Goal: Find specific page/section: Find specific page/section

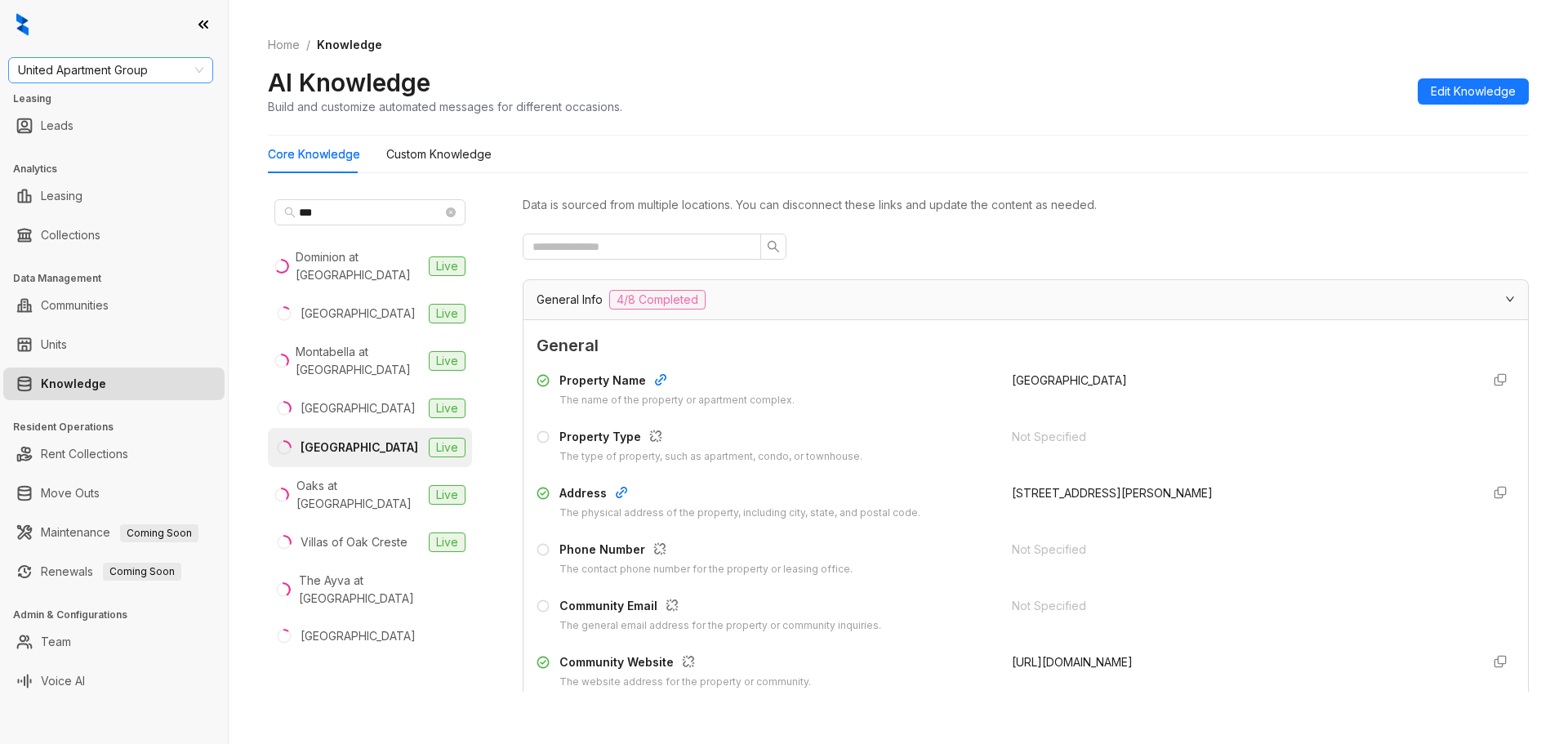
scroll to position [1307, 0]
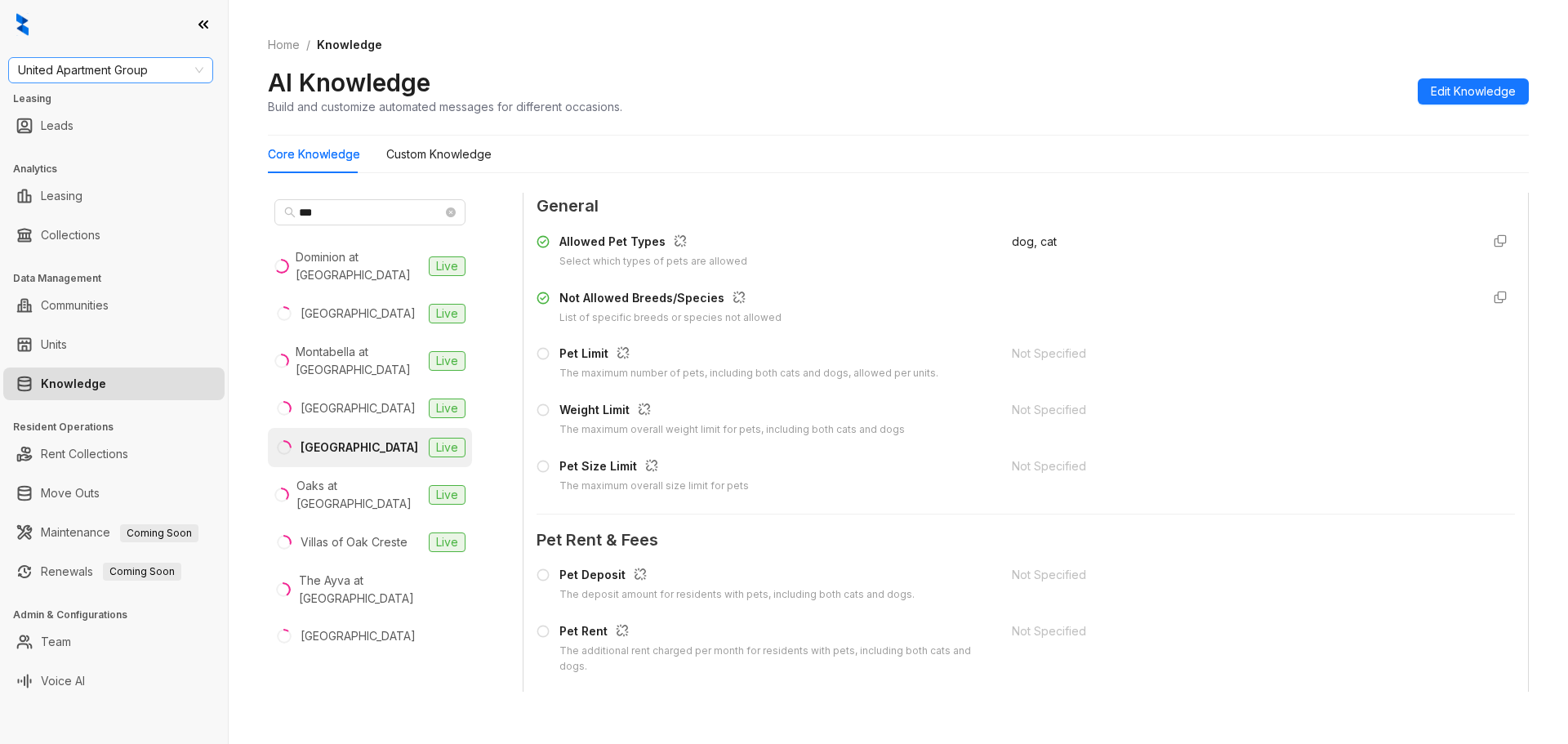
click at [143, 70] on span "United Apartment Group" at bounding box center [110, 69] width 186 height 24
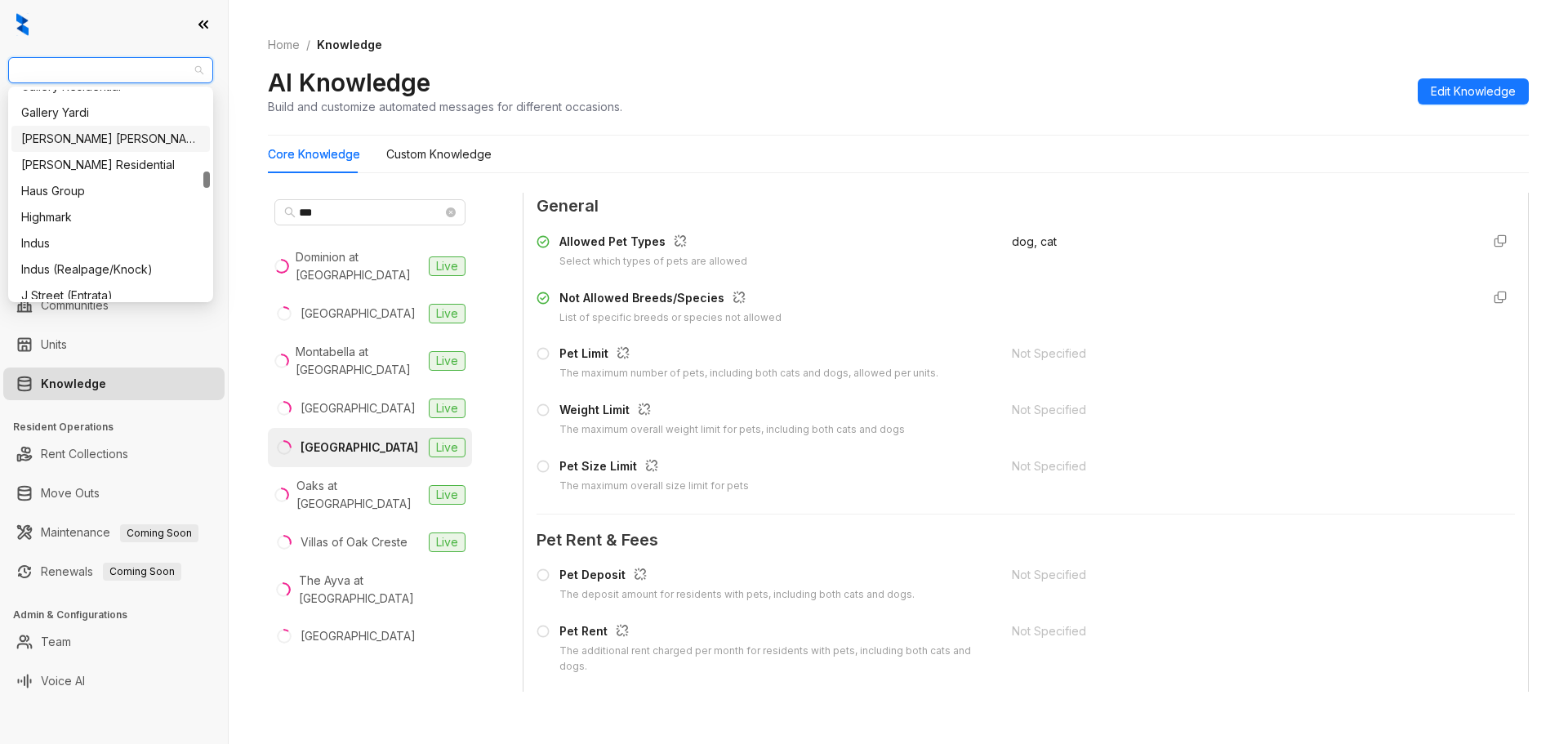
scroll to position [1389, 0]
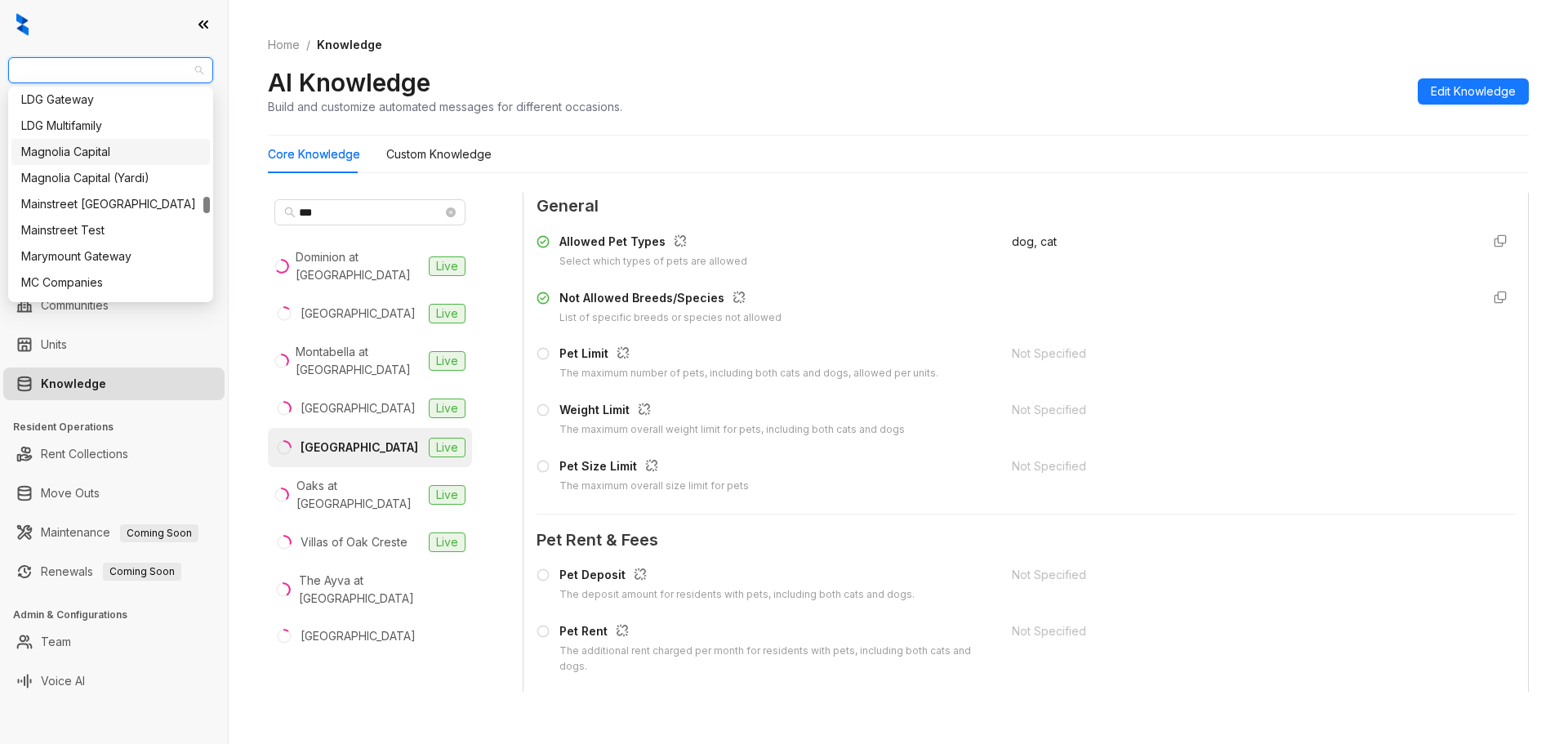
click at [110, 152] on div "Magnolia Capital" at bounding box center [110, 151] width 179 height 18
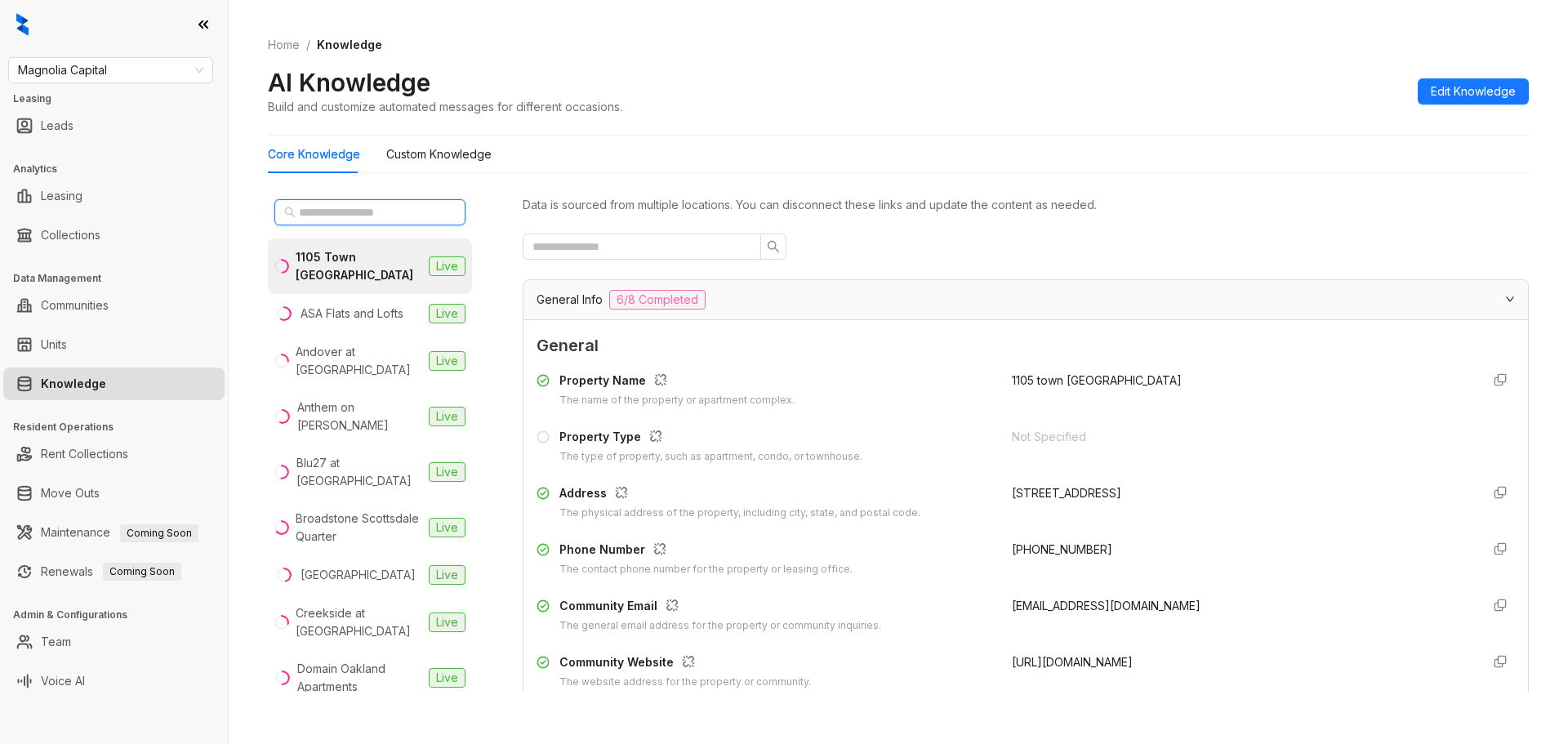
click at [416, 204] on input "text" at bounding box center [371, 211] width 144 height 18
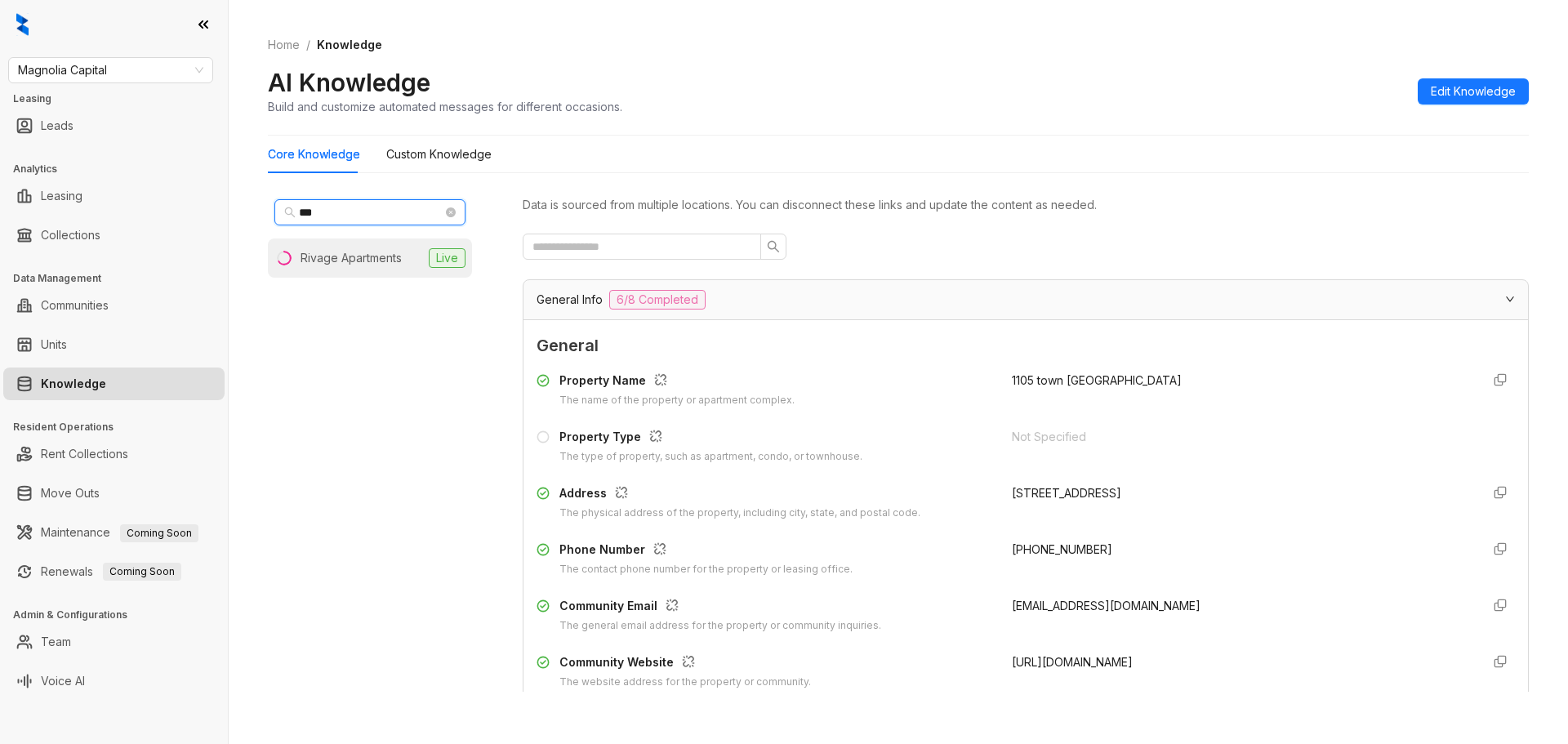
type input "***"
click at [327, 252] on div "Rivage Apartments" at bounding box center [351, 257] width 101 height 18
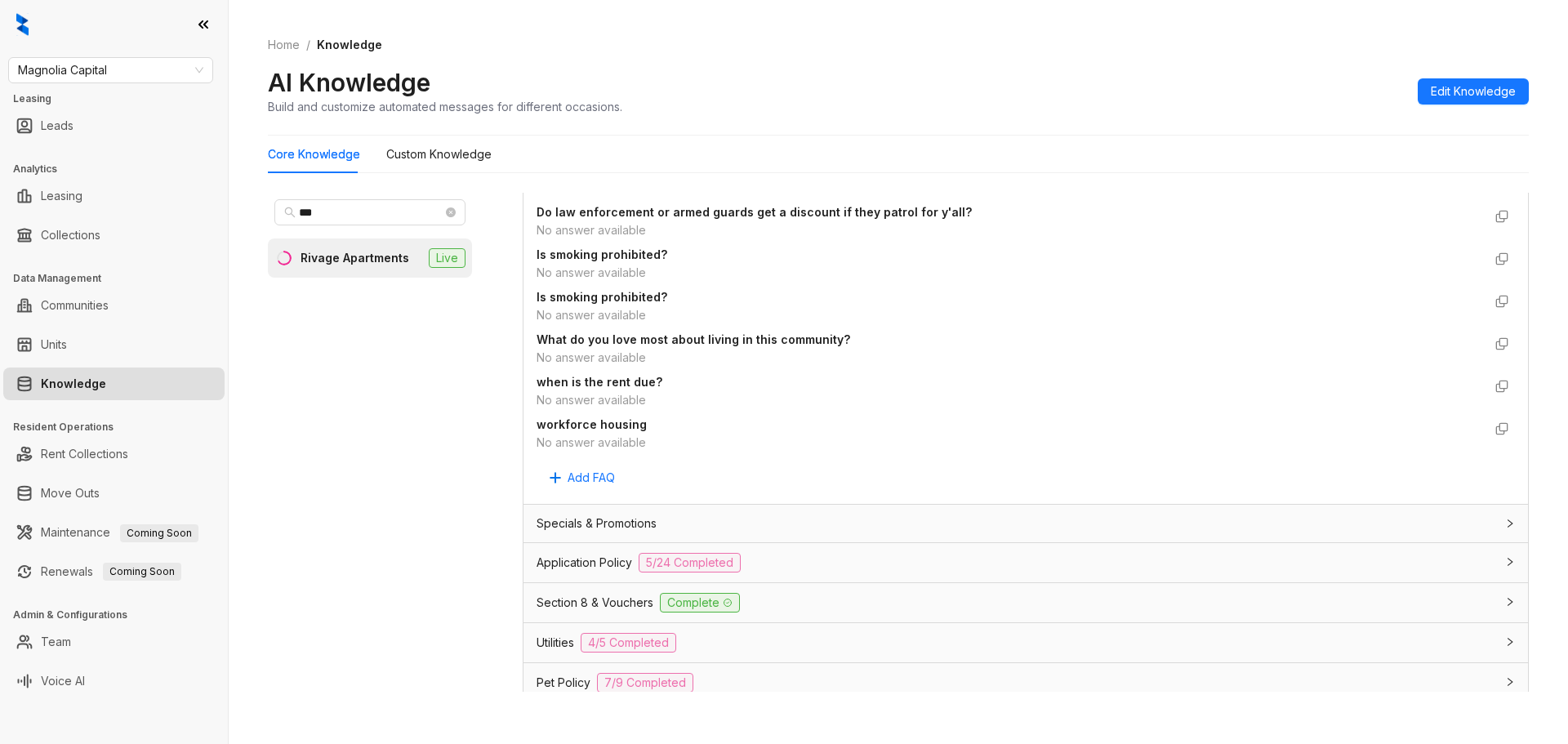
scroll to position [1144, 0]
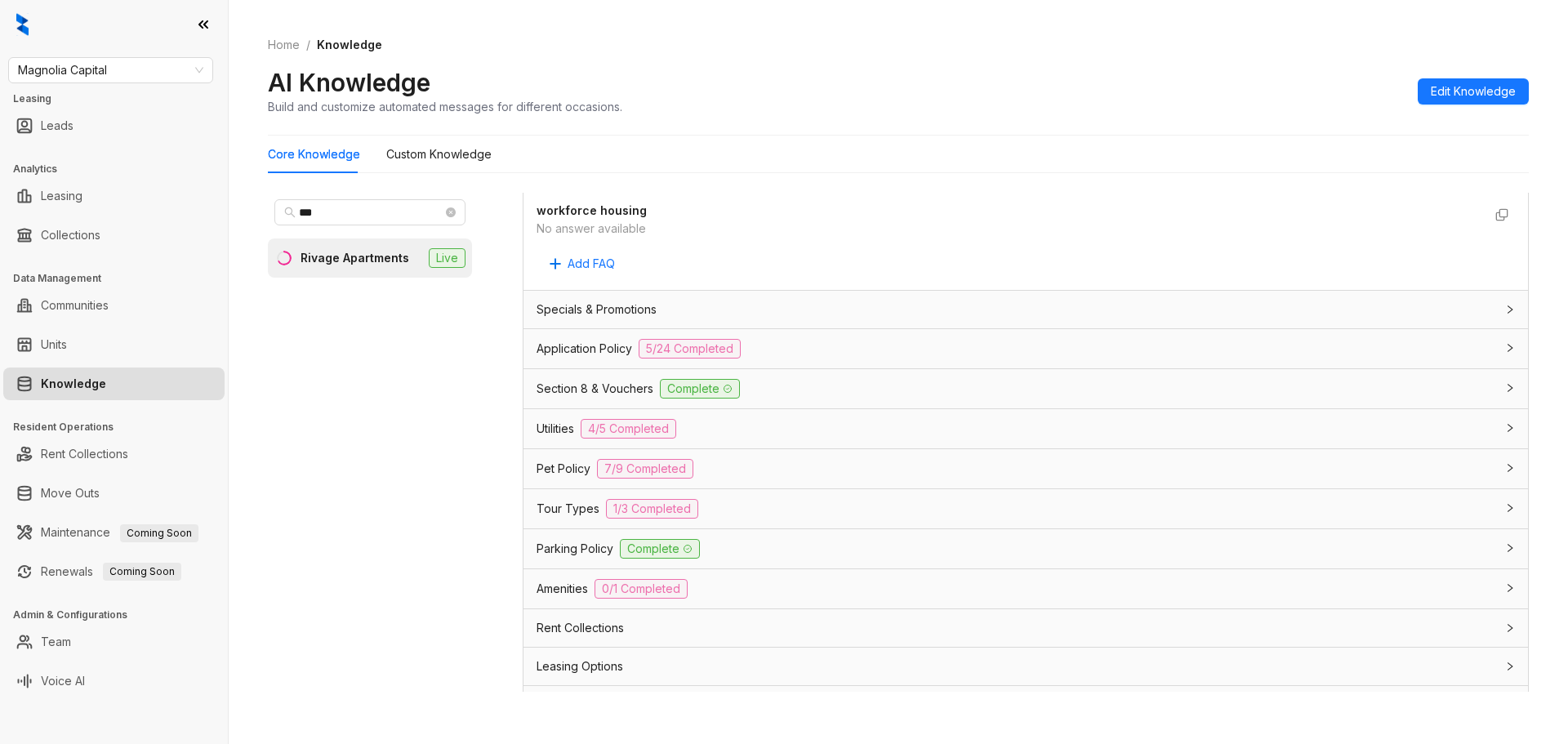
click at [609, 477] on span "7/9 Completed" at bounding box center [644, 468] width 96 height 19
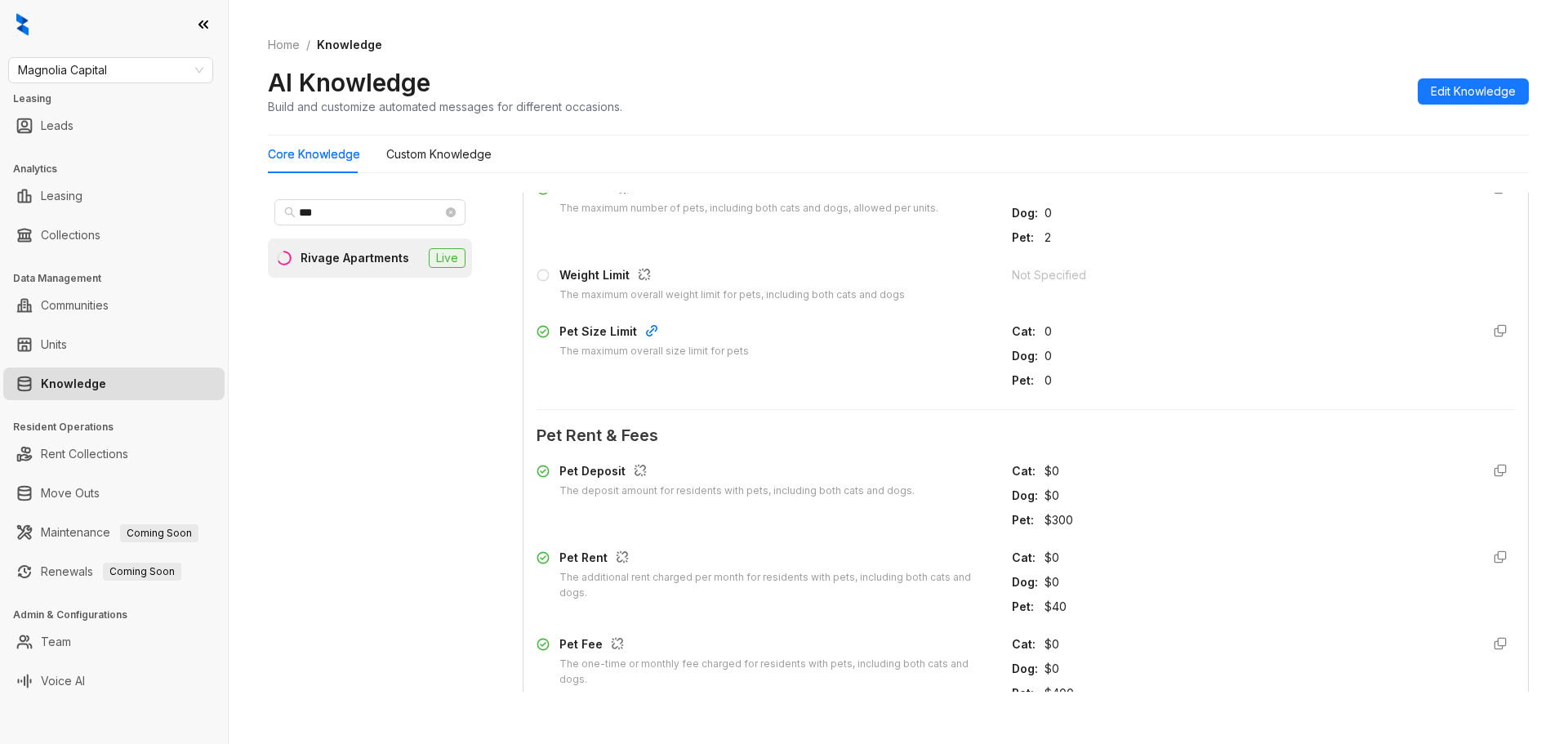
scroll to position [1389, 0]
